Goal: Obtain resource: Download file/media

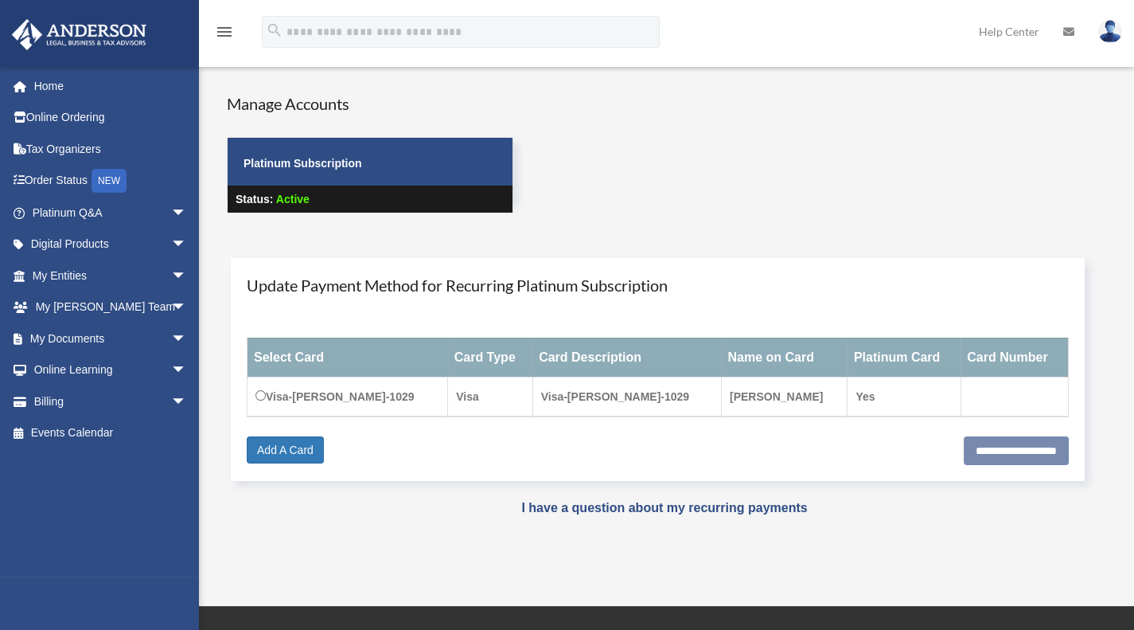
click at [588, 166] on div "Manage Accounts Platinum Subscription Status: Active" at bounding box center [680, 167] width 931 height 150
click at [0, 204] on li "Platinum Q&A arrow_drop_down Client FAQ Platinum Walkthrough Submit a Question …" at bounding box center [105, 213] width 211 height 32
click at [171, 337] on span "arrow_drop_down" at bounding box center [187, 338] width 32 height 33
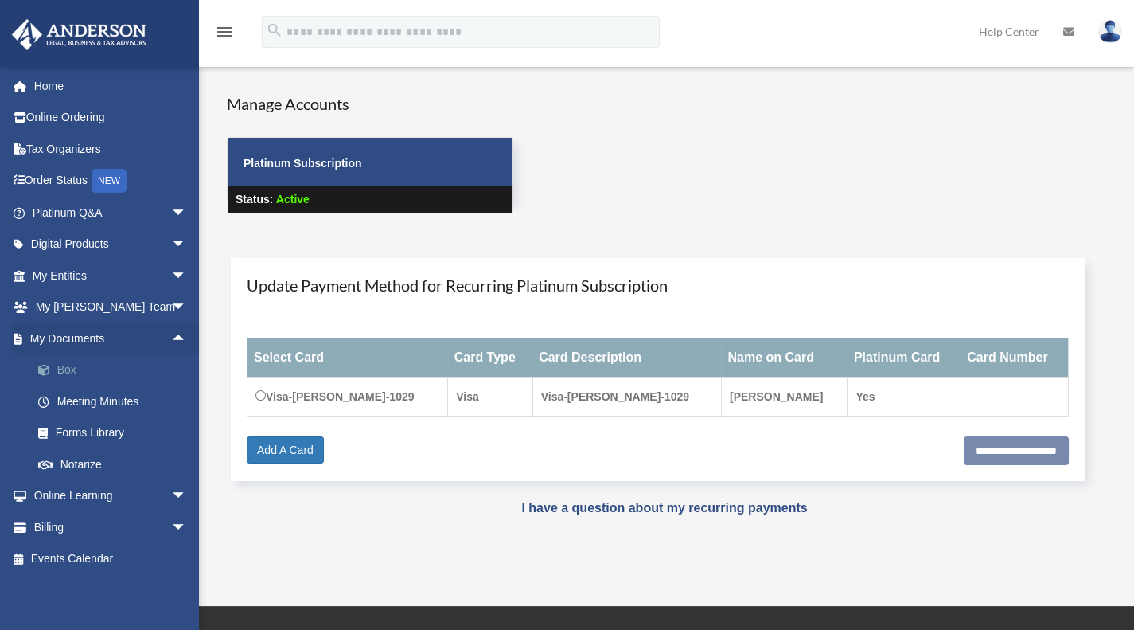
click at [77, 366] on link "Box" at bounding box center [116, 370] width 189 height 32
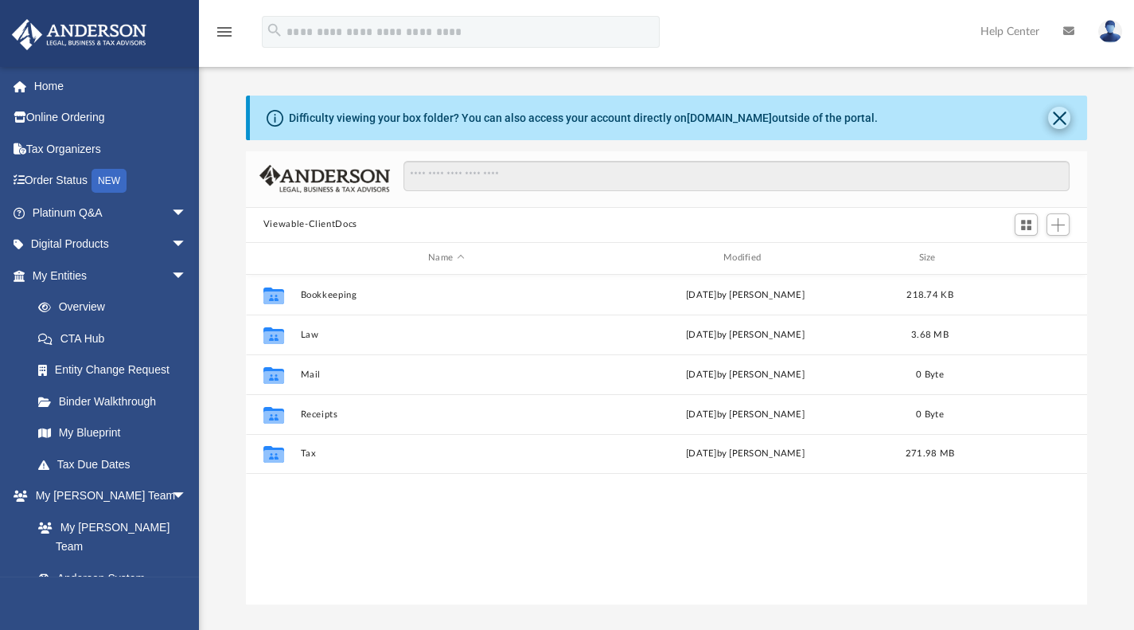
scroll to position [350, 829]
click at [1060, 117] on button "Close" at bounding box center [1059, 118] width 22 height 22
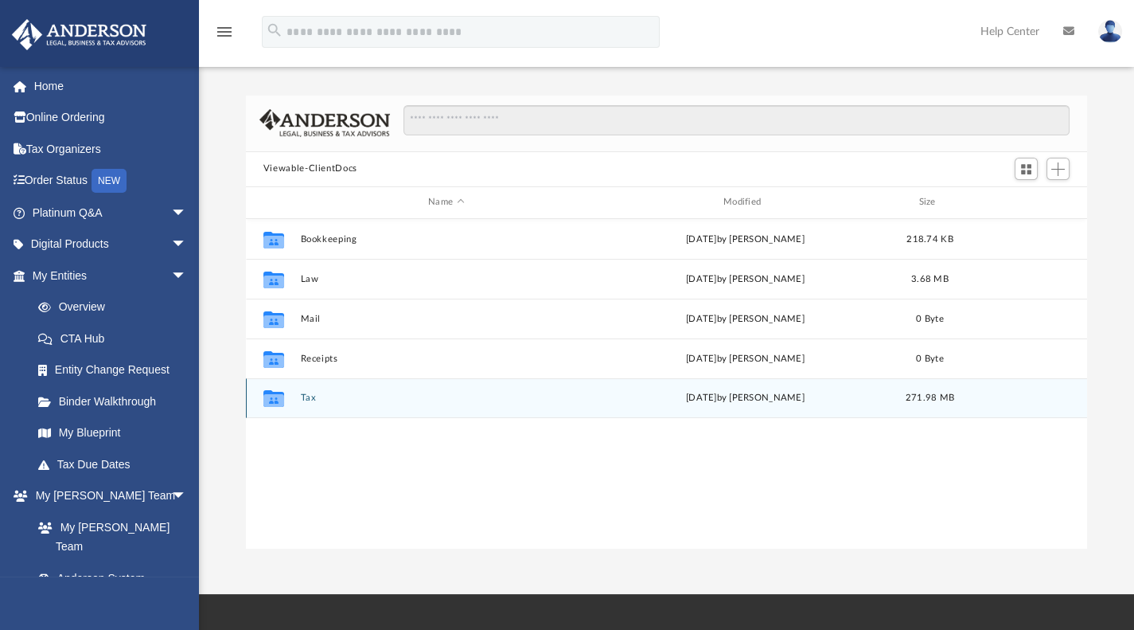
click at [290, 393] on div "Collaborated Folder" at bounding box center [274, 397] width 40 height 25
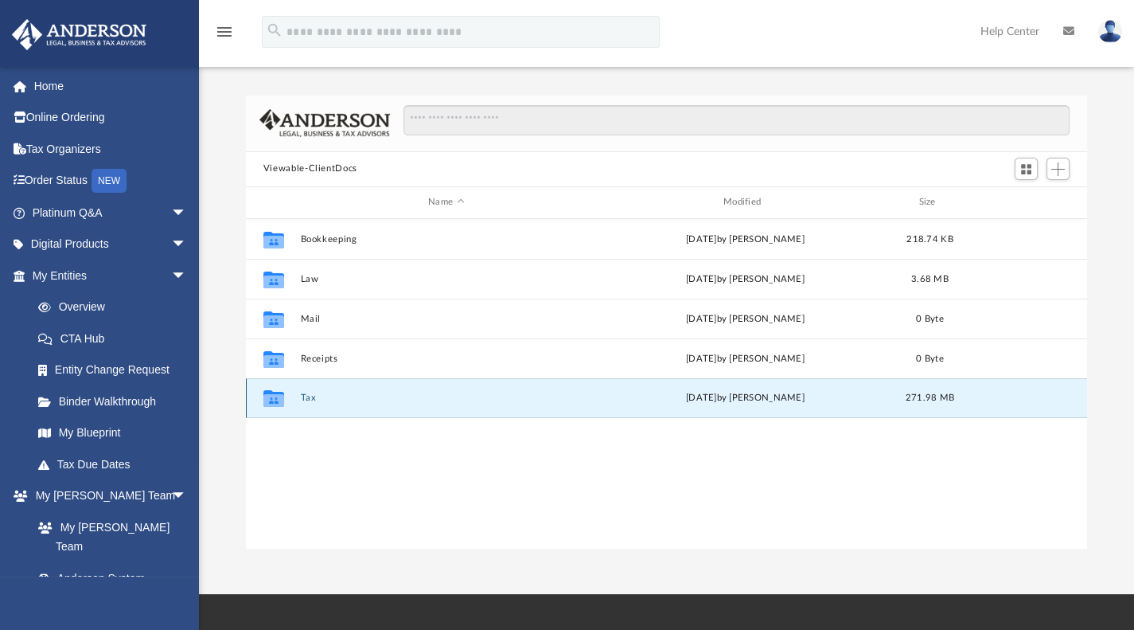
click at [277, 398] on icon "grid" at bounding box center [273, 400] width 21 height 13
click at [306, 397] on button "Tax" at bounding box center [446, 397] width 292 height 10
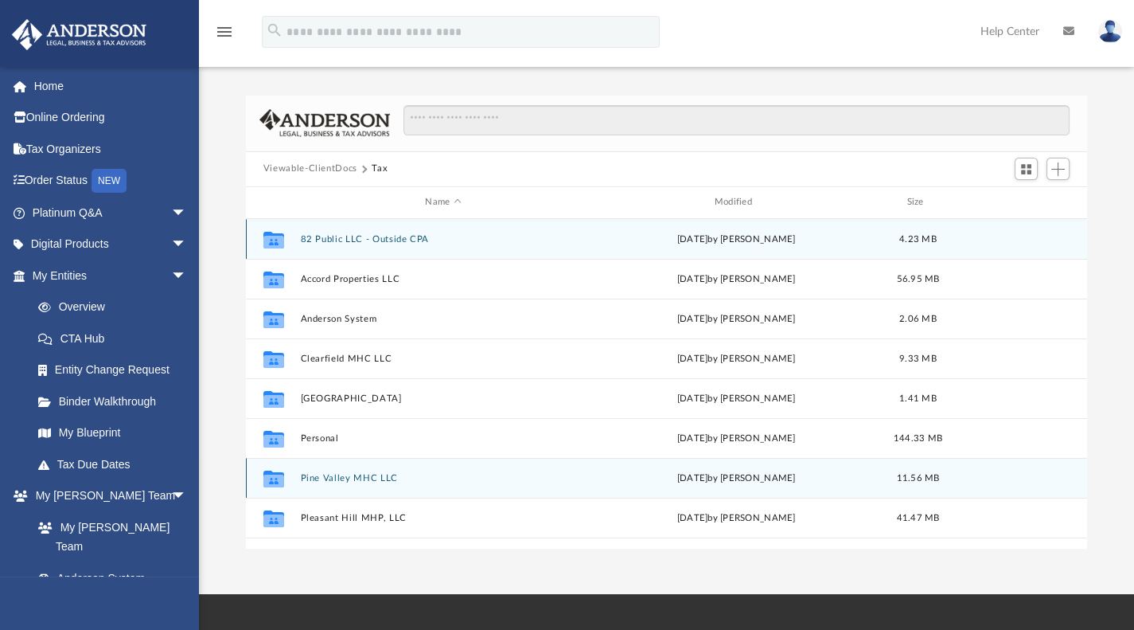
scroll to position [28, 0]
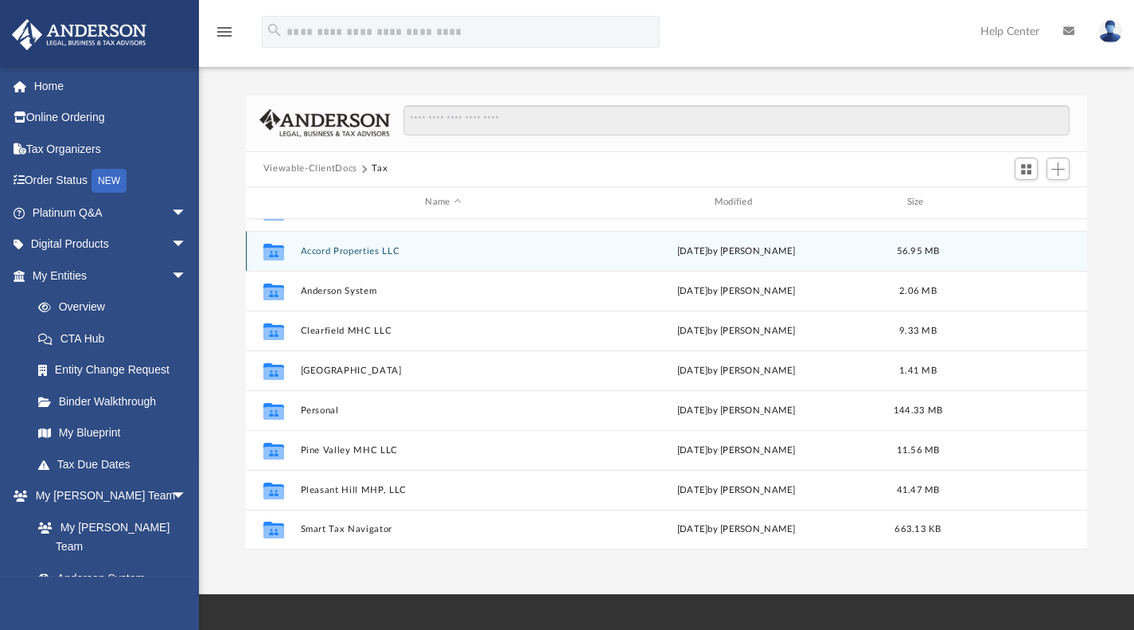
click at [376, 249] on button "Accord Properties LLC" at bounding box center [443, 250] width 286 height 10
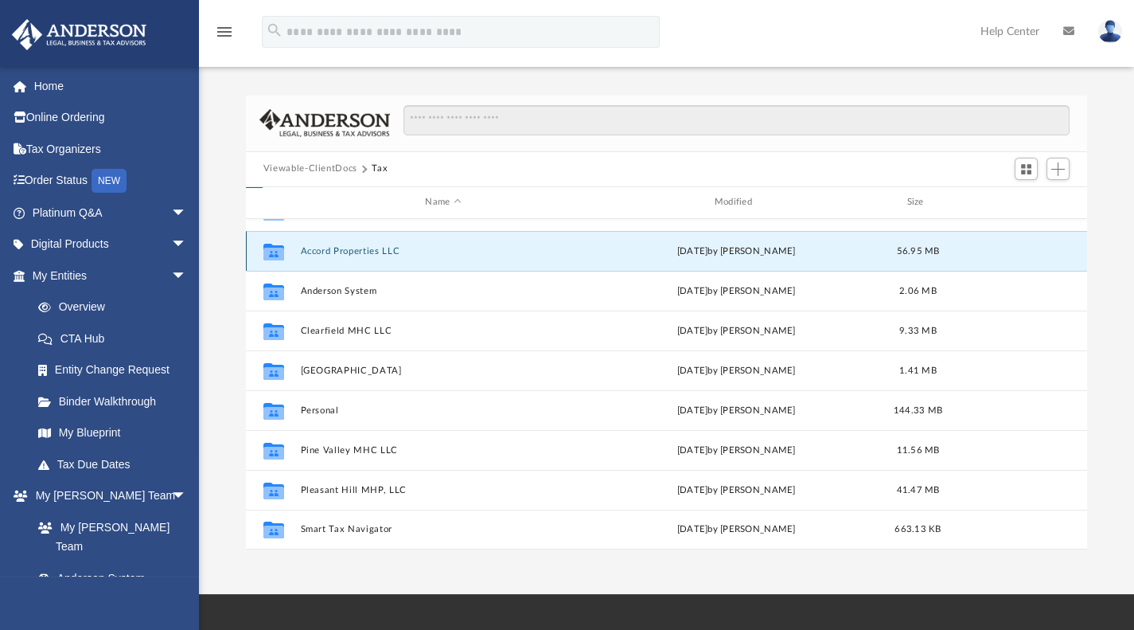
click at [376, 249] on button "Accord Properties LLC" at bounding box center [443, 250] width 286 height 10
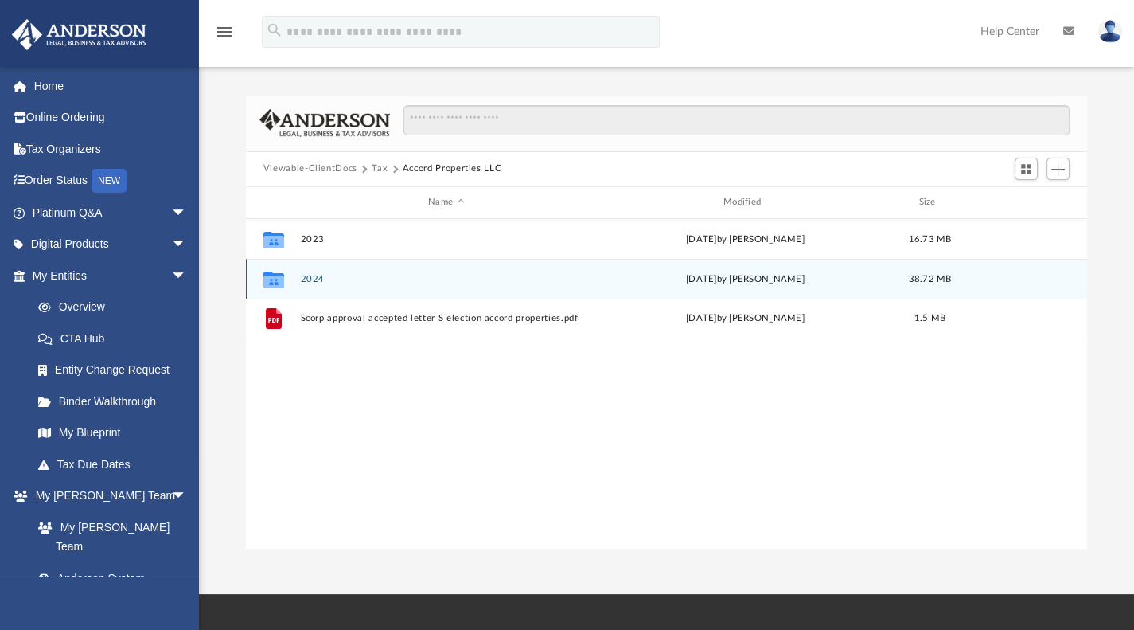
click at [311, 282] on button "2024" at bounding box center [446, 278] width 292 height 10
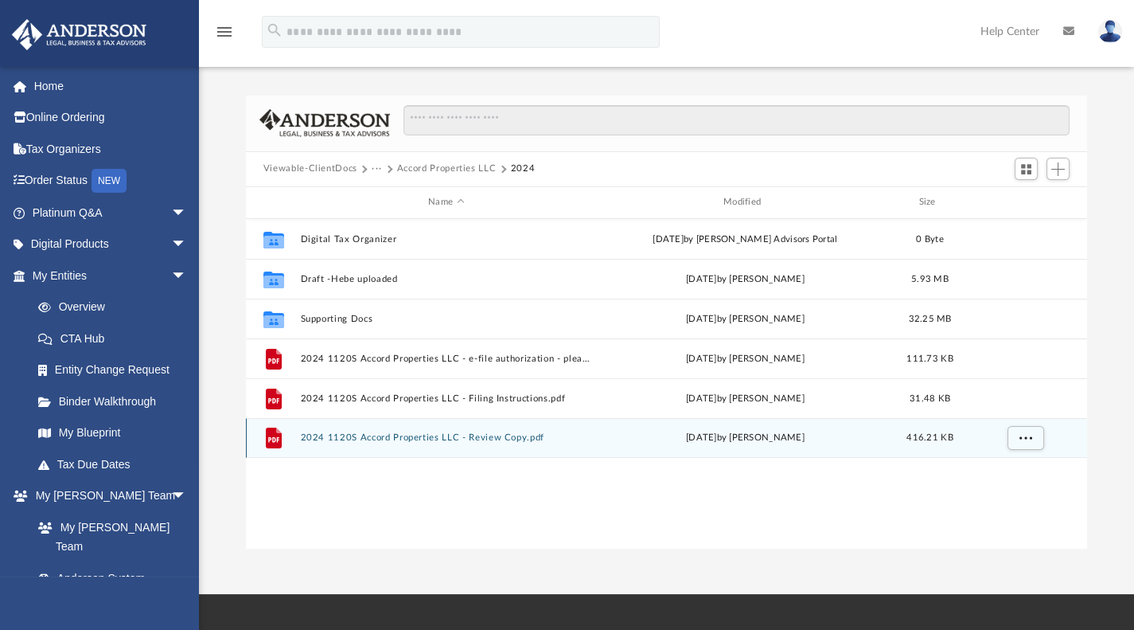
click at [326, 435] on button "2024 1120S Accord Properties LLC - Review Copy.pdf" at bounding box center [446, 437] width 292 height 10
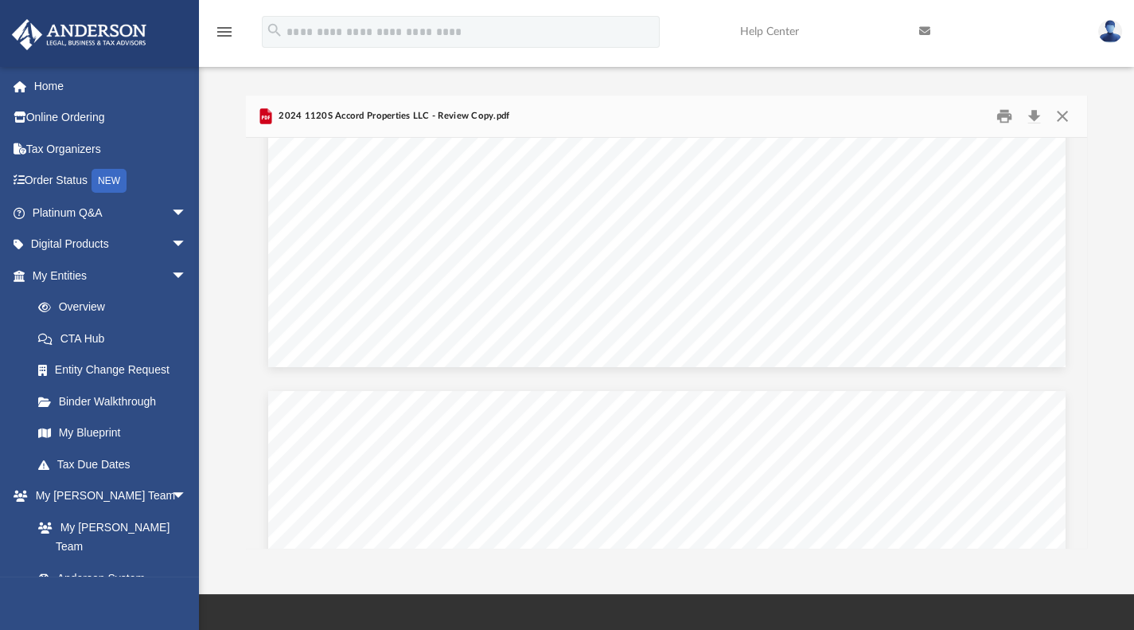
scroll to position [28849, 0]
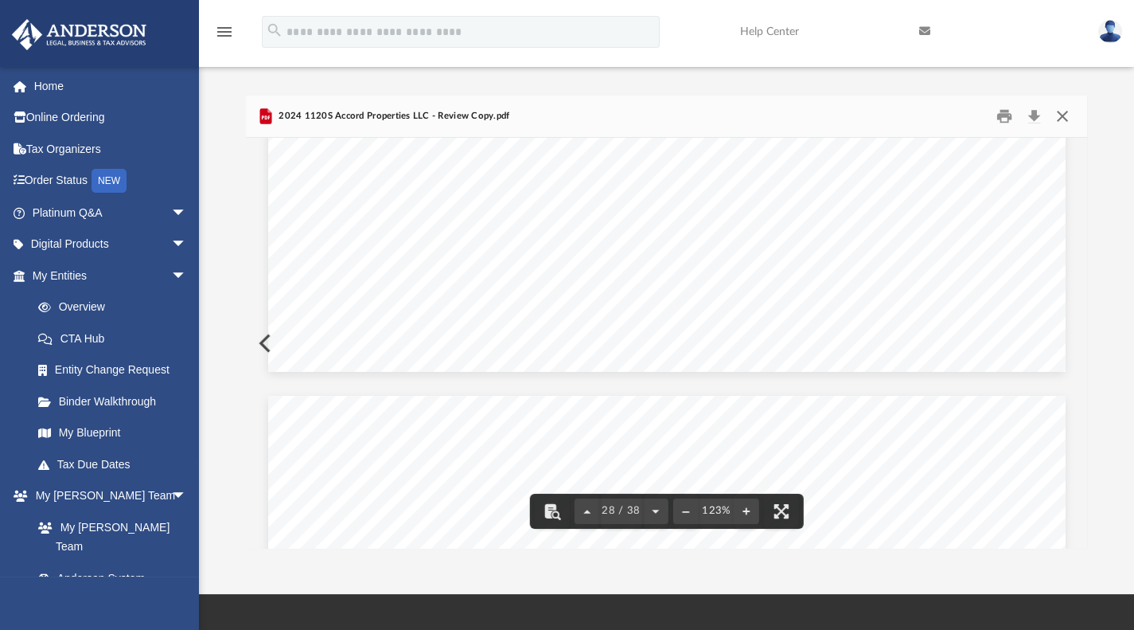
click at [1070, 112] on button "Close" at bounding box center [1062, 115] width 29 height 25
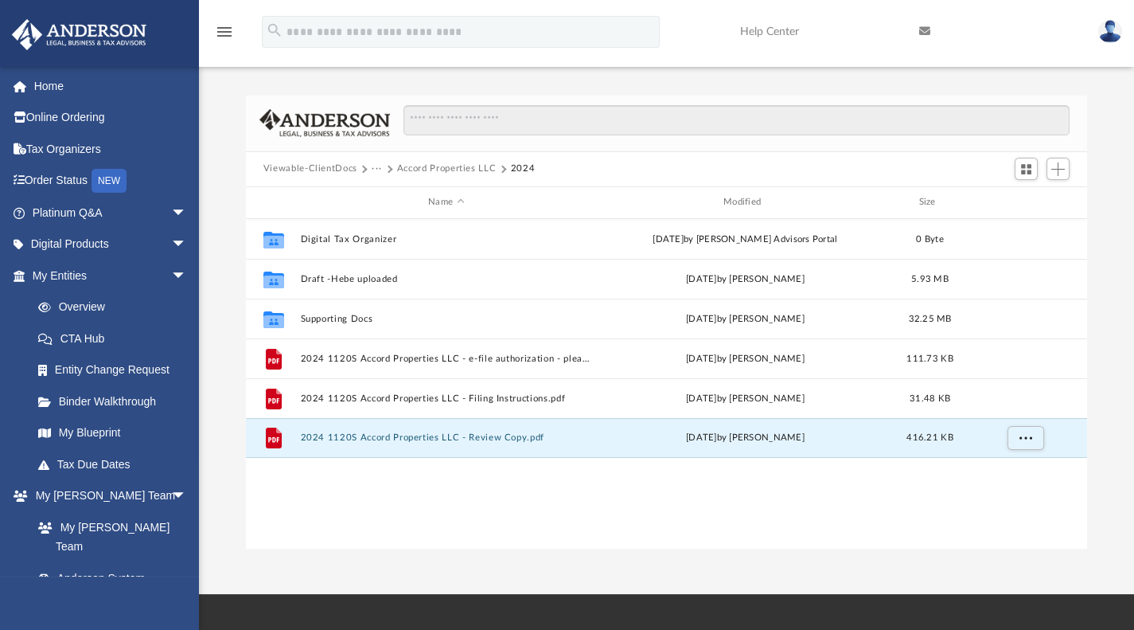
click at [381, 495] on div "Collaborated Folder Digital Tax Organizer [DATE] by [PERSON_NAME] Advisors Port…" at bounding box center [666, 384] width 841 height 330
